Goal: Find specific page/section

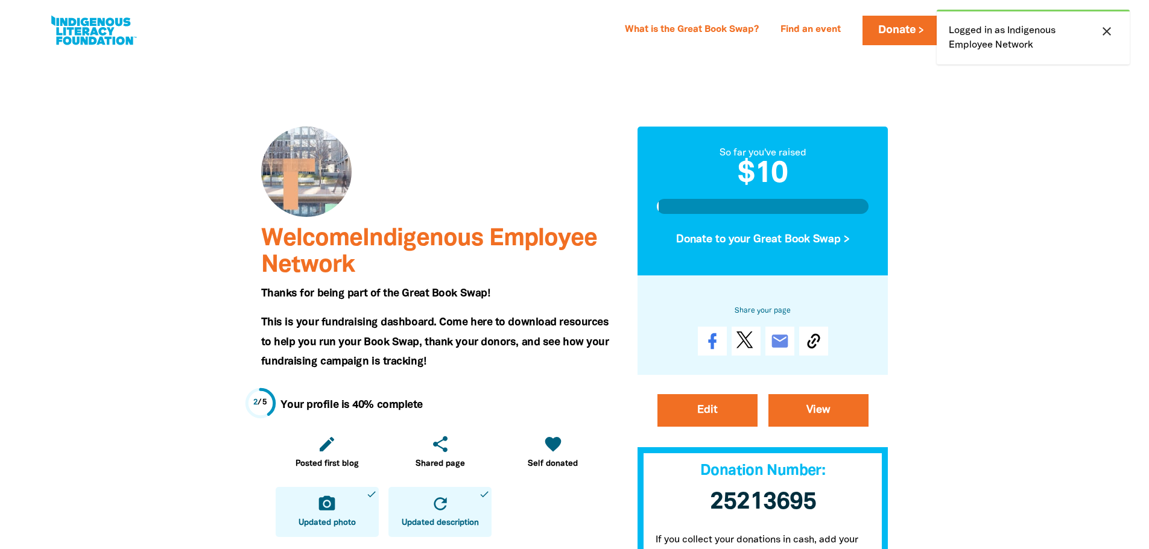
scroll to position [60, 0]
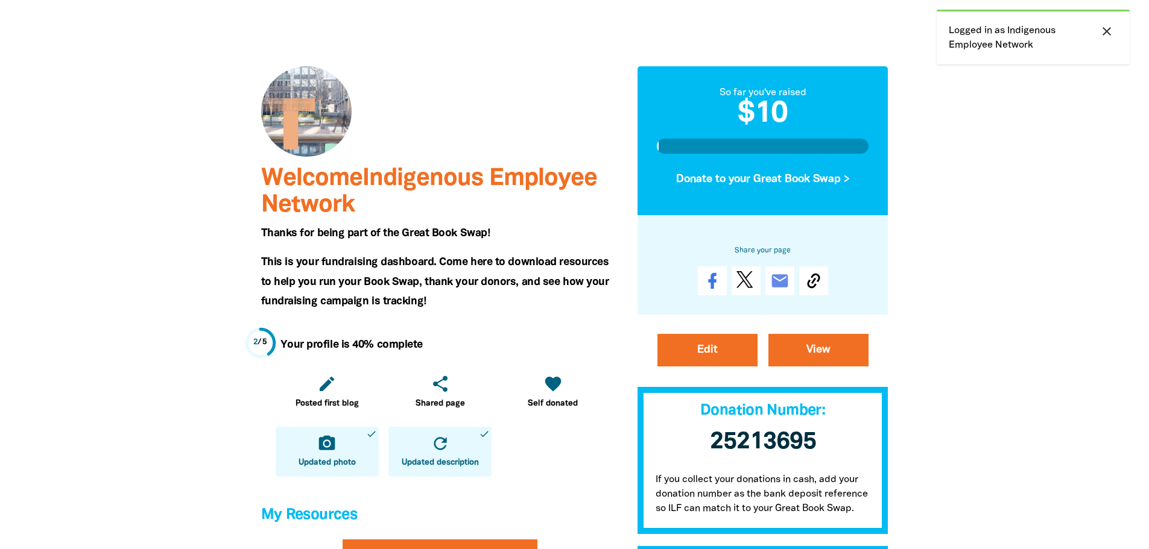
click at [1054, 362] on div at bounding box center [574, 507] width 1149 height 1026
drag, startPoint x: 1068, startPoint y: 349, endPoint x: 1060, endPoint y: 350, distance: 7.9
click at [1068, 350] on div at bounding box center [574, 507] width 1149 height 1026
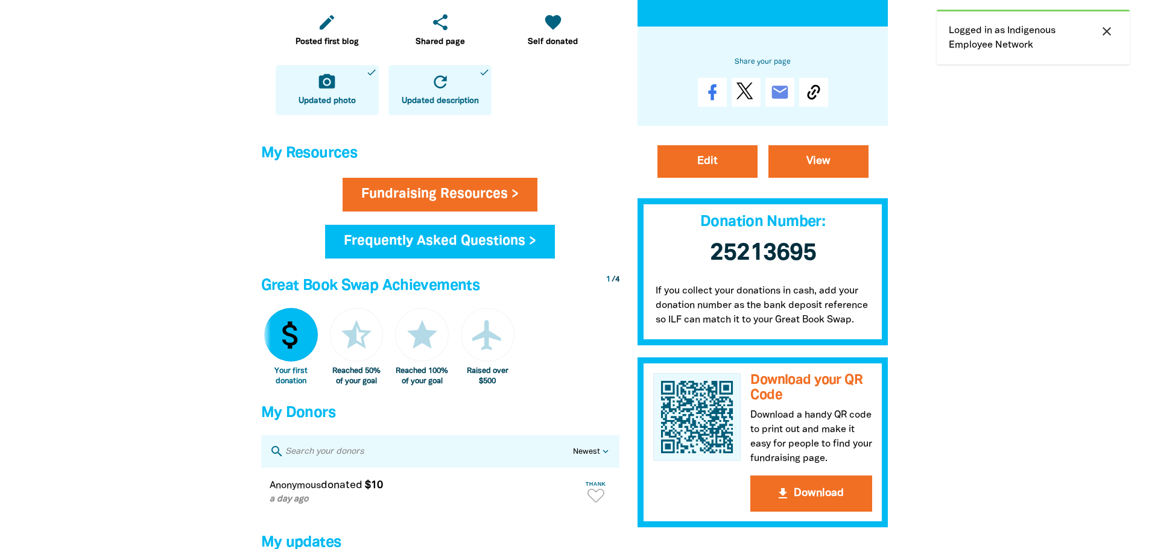
scroll to position [603, 0]
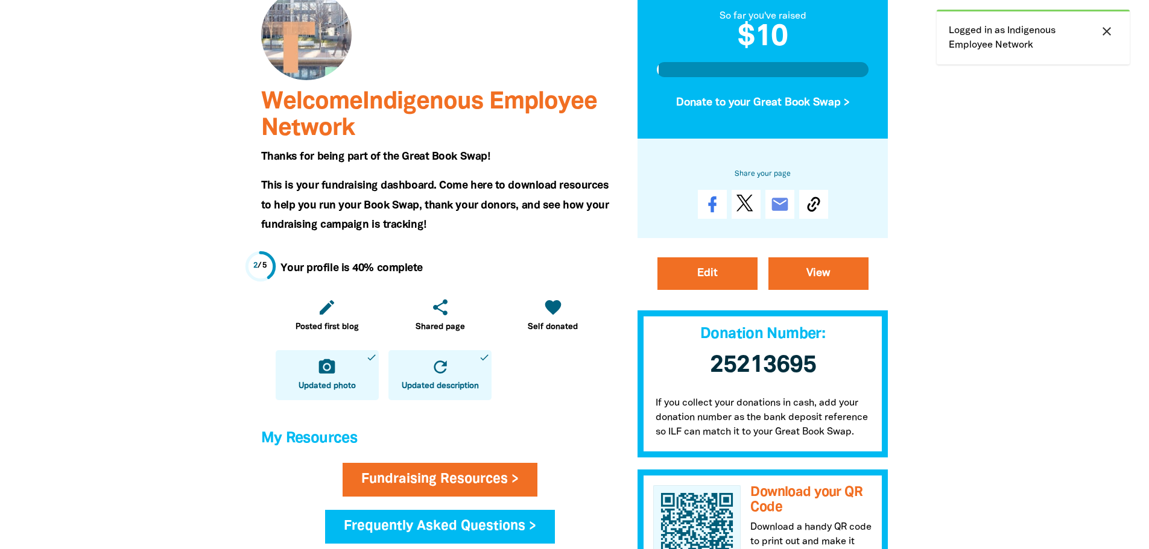
scroll to position [0, 0]
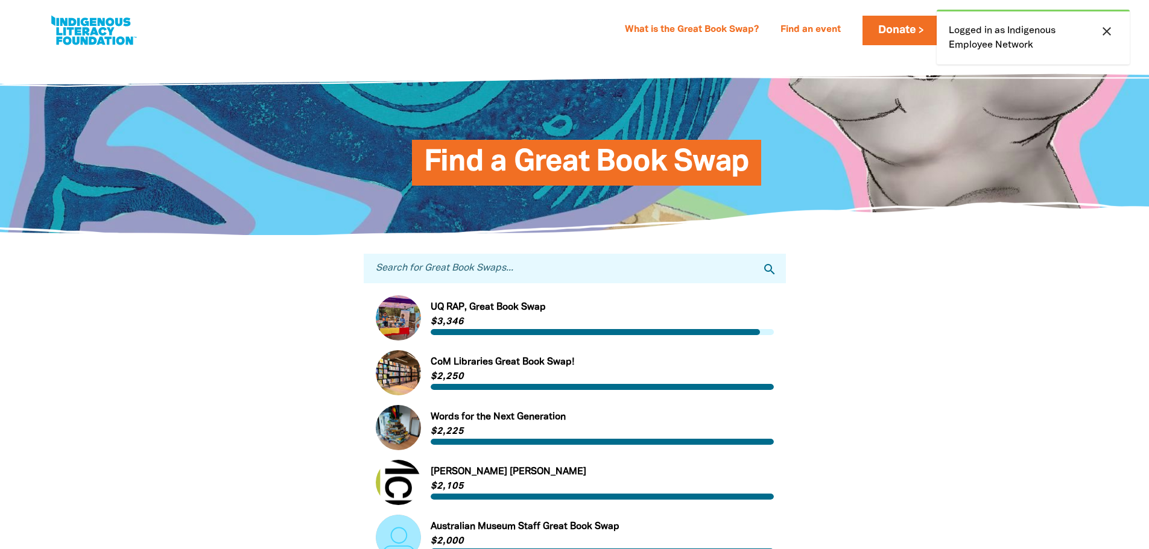
drag, startPoint x: 499, startPoint y: 267, endPoint x: 587, endPoint y: 281, distance: 88.6
click at [499, 267] on input "Search for Great Book Swaps..." at bounding box center [575, 269] width 422 height 30
type input "home affairs"
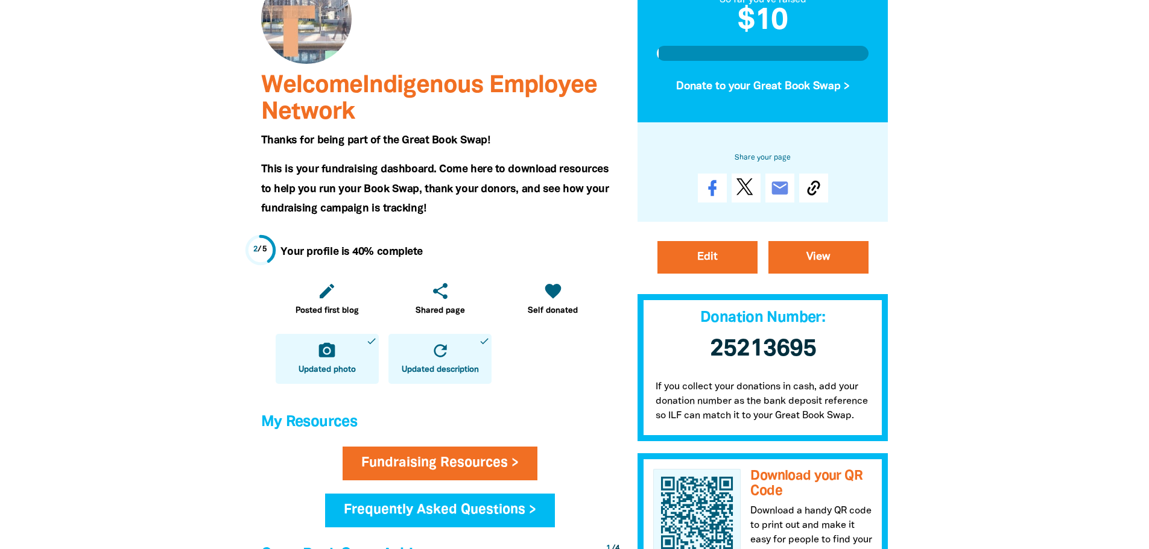
scroll to position [60, 0]
